Goal: Check status: Check status

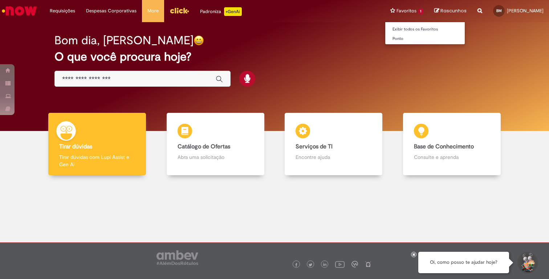
click at [390, 7] on li "Favoritos 1 Exibir todos os Favoritos [GEOGRAPHIC_DATA]" at bounding box center [407, 11] width 44 height 22
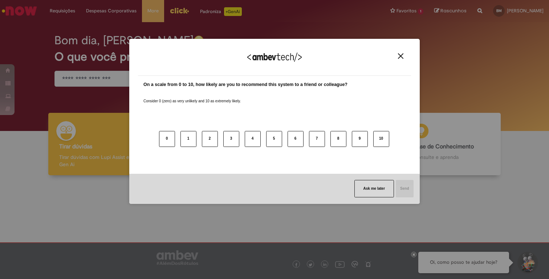
click at [252, 18] on div "We appreciate your feedback! On a scale from 0 to 10, how likely are you to rec…" at bounding box center [274, 121] width 290 height 266
click at [257, 21] on div "We appreciate your feedback! On a scale from 0 to 10, how likely are you to rec…" at bounding box center [274, 121] width 290 height 266
click at [402, 52] on div "We appreciate your feedback!" at bounding box center [274, 62] width 273 height 28
click at [85, 20] on div "We appreciate your feedback! On a scale from 0 to 10, how likely are you to rec…" at bounding box center [274, 139] width 549 height 279
click at [69, 15] on div "We appreciate your feedback! On a scale from 0 to 10, how likely are you to rec…" at bounding box center [274, 139] width 549 height 279
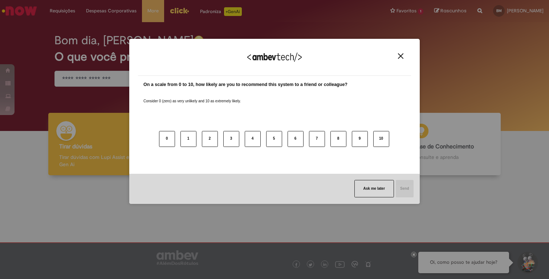
click at [400, 58] on img "Close" at bounding box center [400, 55] width 5 height 5
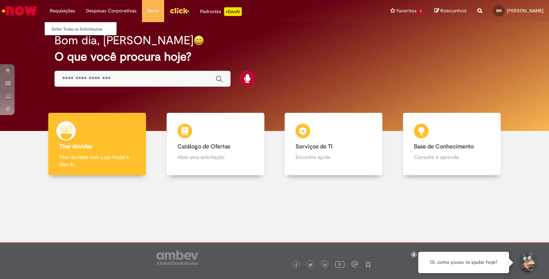
click at [66, 9] on li "Requisições Exibir Todas as Solicitações" at bounding box center [62, 11] width 36 height 22
click at [67, 28] on link "Exibir Todas as Solicitações" at bounding box center [85, 29] width 80 height 8
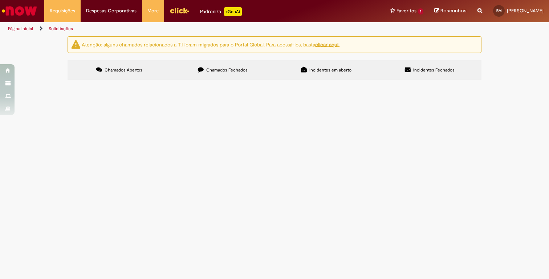
click at [239, 74] on label "Chamados Fechados" at bounding box center [222, 70] width 103 height 20
click at [302, 73] on label "Incidentes em aberto" at bounding box center [325, 70] width 103 height 20
click at [403, 75] on label "Incidentes Fechados" at bounding box center [429, 70] width 103 height 20
